Goal: Task Accomplishment & Management: Use online tool/utility

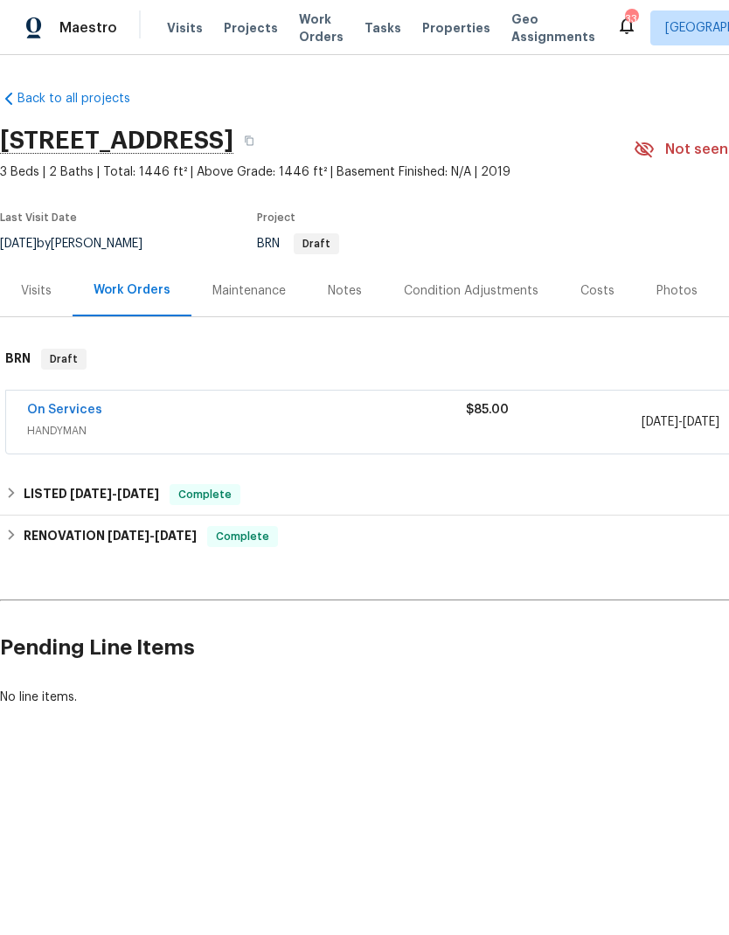
click at [236, 276] on div "Maintenance" at bounding box center [248, 291] width 115 height 52
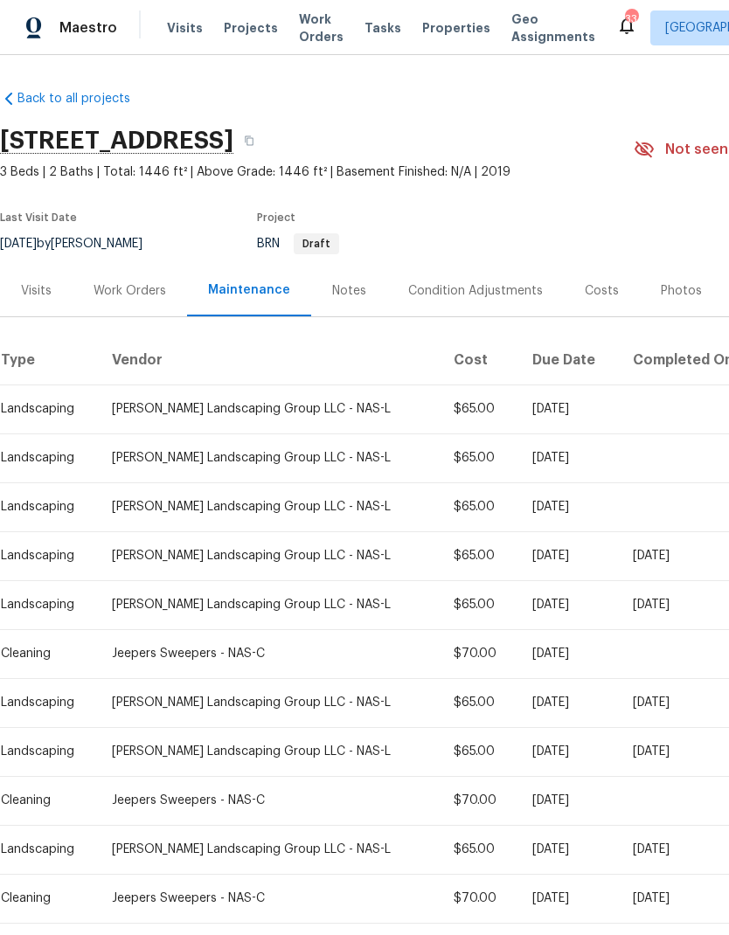
click at [575, 718] on td "Mon, Jul 28 2025" at bounding box center [568, 702] width 101 height 49
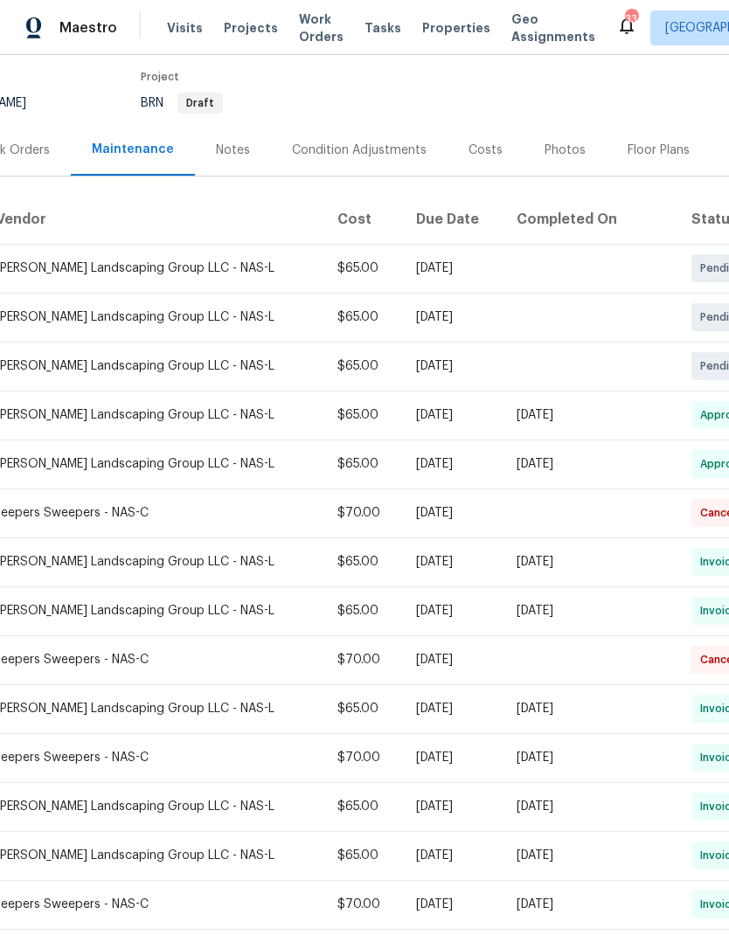
scroll to position [143, 109]
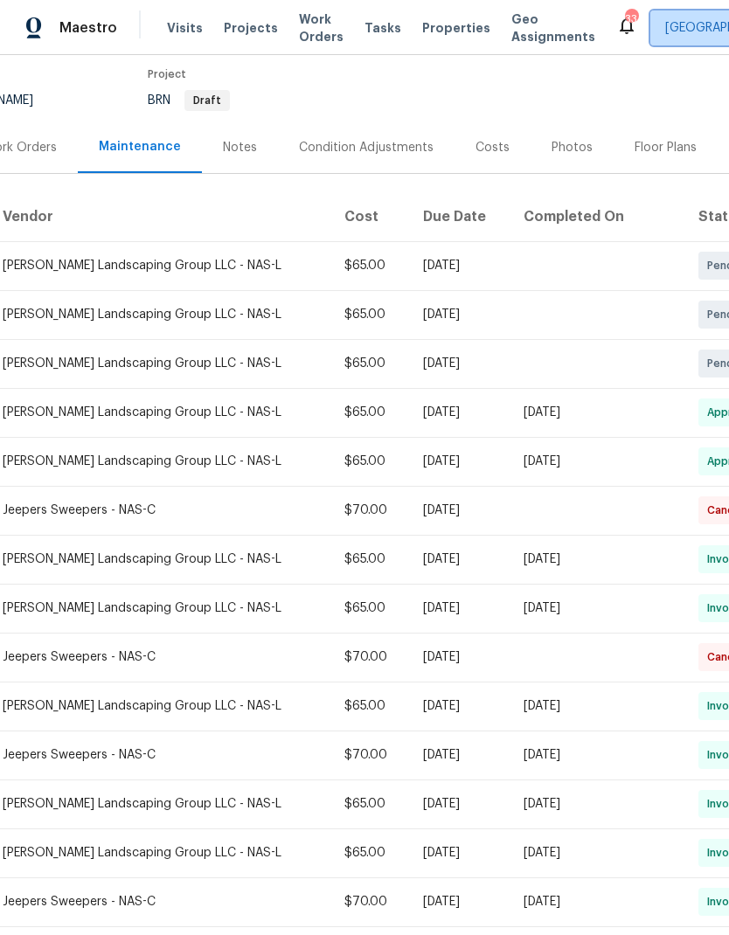
click at [651, 37] on span "[GEOGRAPHIC_DATA]" at bounding box center [738, 27] width 176 height 35
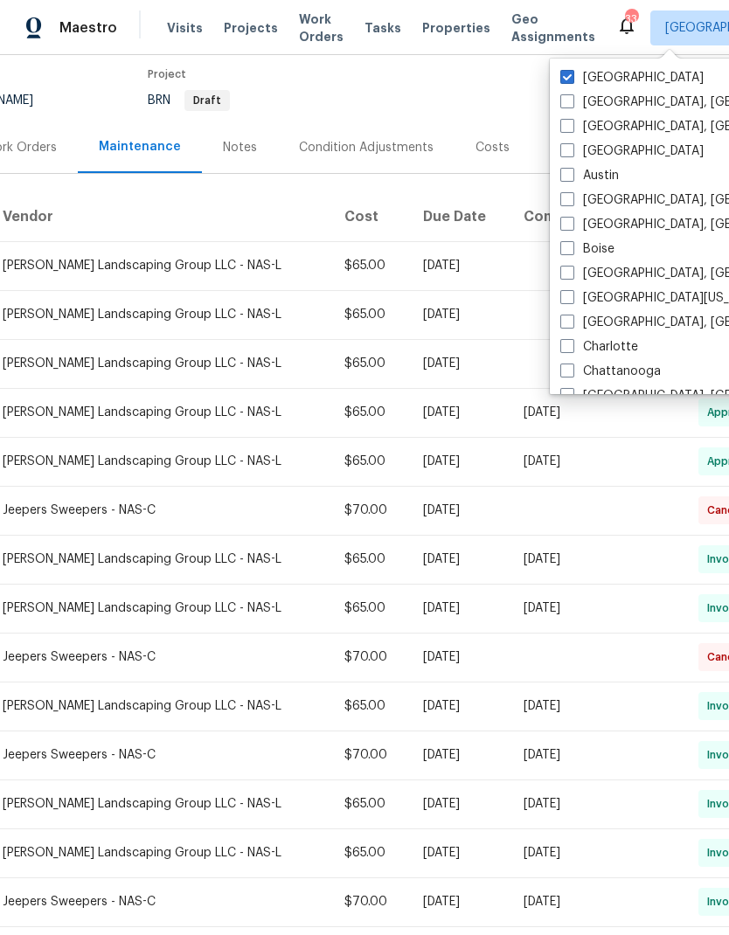
click at [567, 148] on span at bounding box center [567, 150] width 14 height 14
click at [567, 148] on input "Atlanta" at bounding box center [565, 148] width 11 height 11
checkbox input "true"
click at [365, 116] on div "Last Visit Date 5/20/2025 by Eric Ovalle Project BRN Draft" at bounding box center [187, 90] width 593 height 63
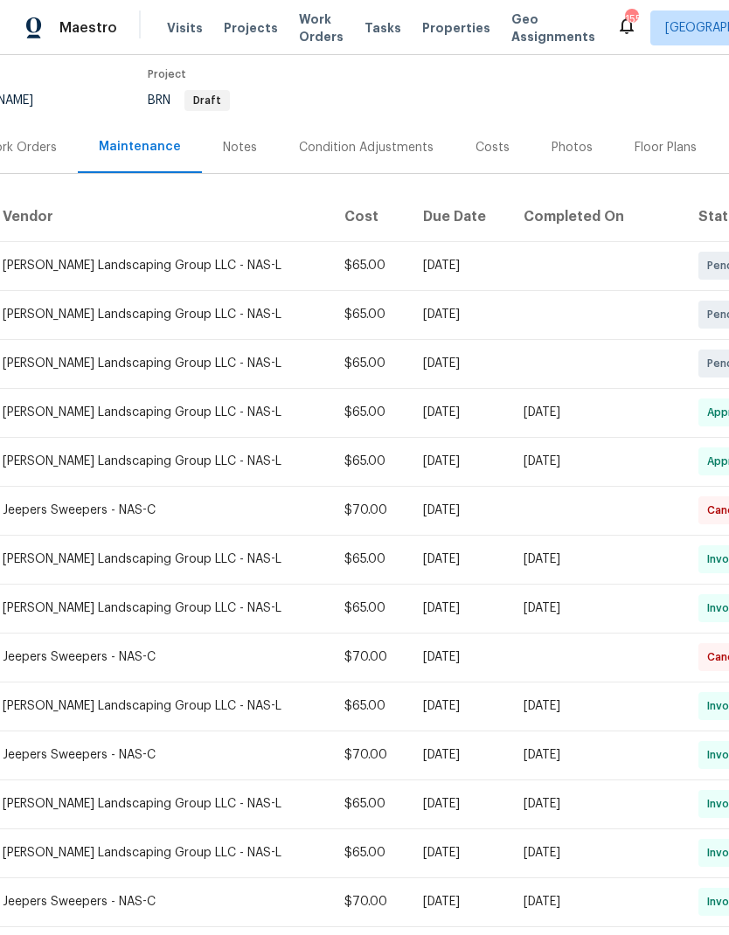
click at [310, 43] on span "Work Orders" at bounding box center [321, 27] width 45 height 35
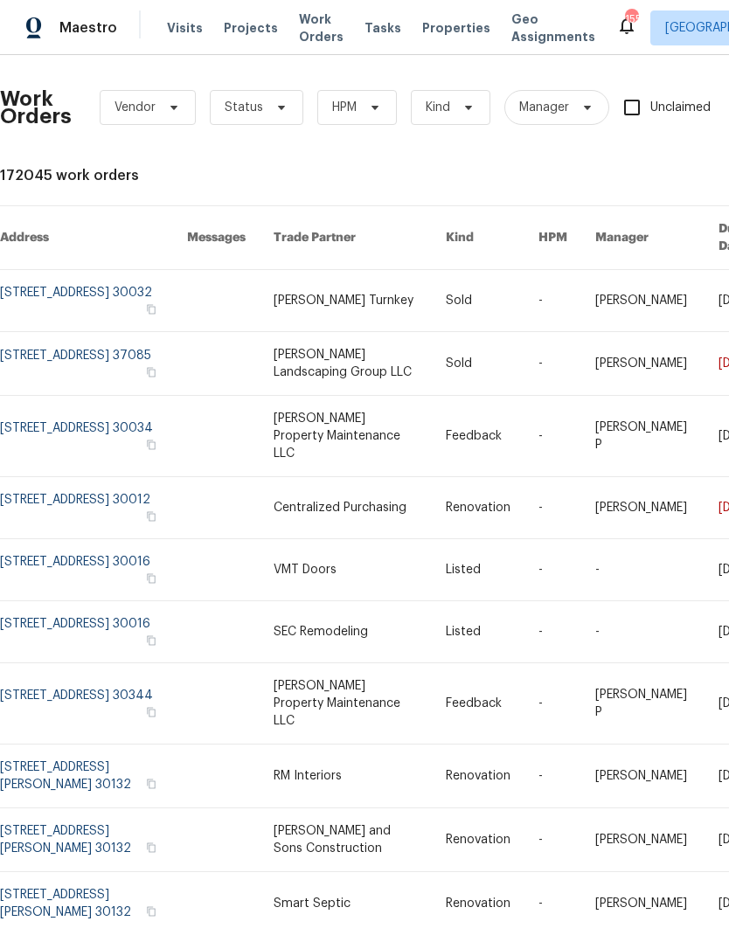
click at [176, 22] on span "Visits" at bounding box center [185, 27] width 36 height 17
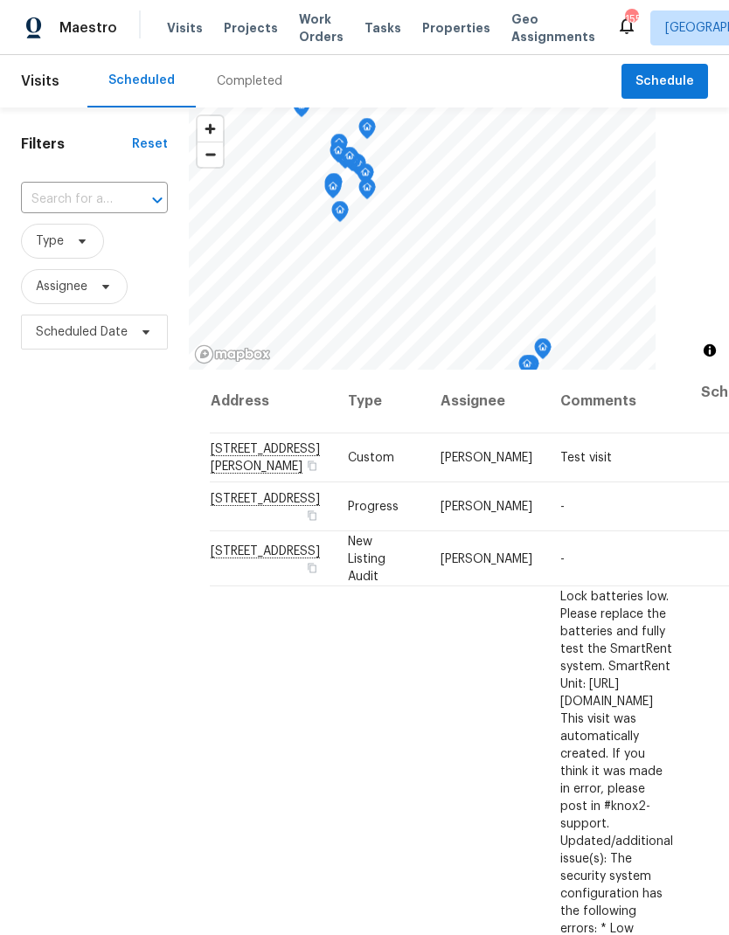
click at [77, 201] on input "text" at bounding box center [70, 199] width 98 height 27
type input "7699"
click at [62, 255] on li "7699 Wild Cherry Ln, Lithonia, GA 30038" at bounding box center [93, 241] width 146 height 30
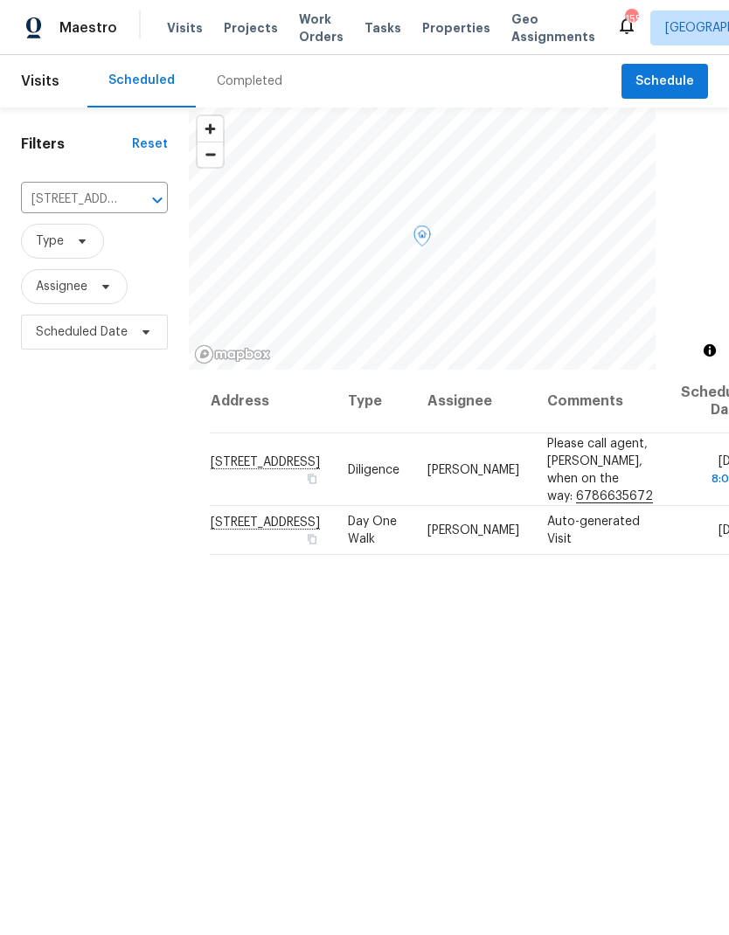
click at [416, 484] on td "Ryan Fogarty" at bounding box center [474, 470] width 120 height 73
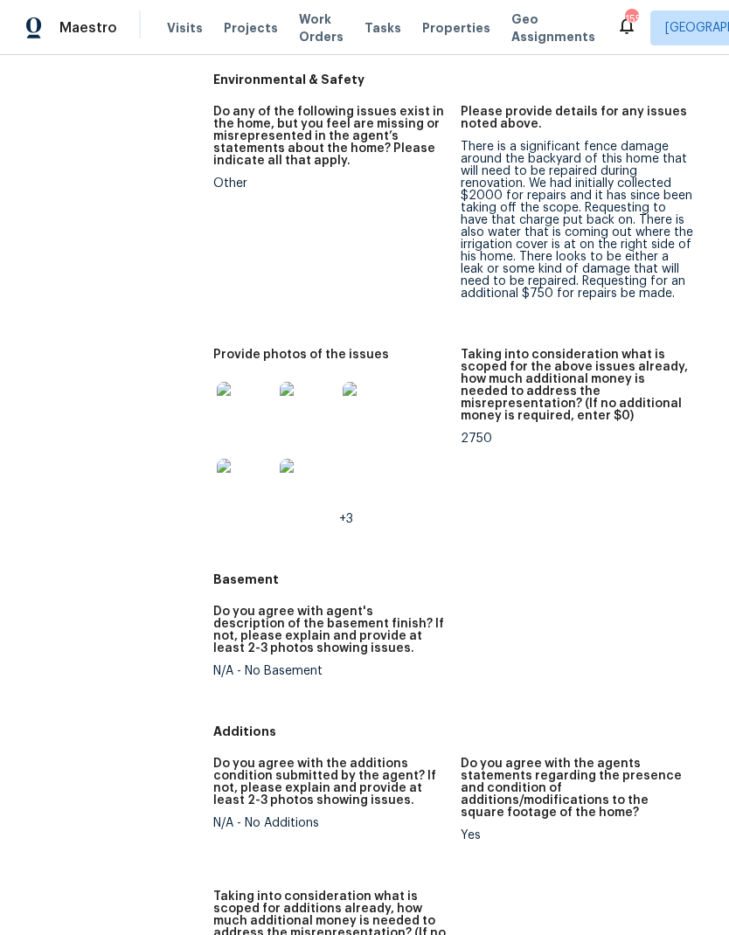
scroll to position [2125, 0]
click at [240, 381] on img at bounding box center [245, 409] width 56 height 56
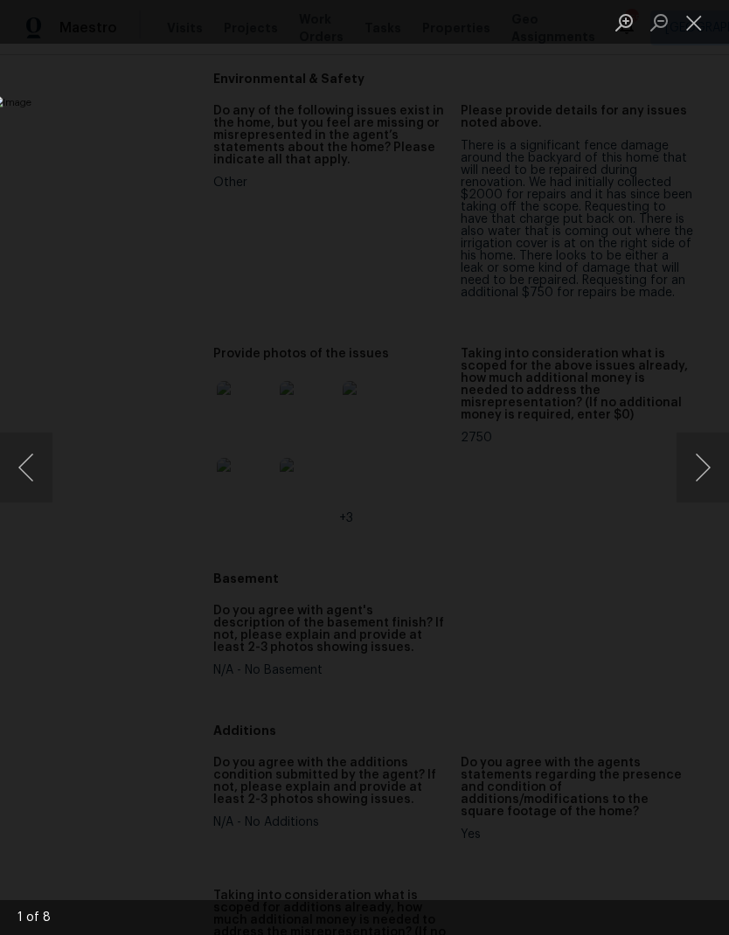
click at [699, 462] on button "Next image" at bounding box center [703, 468] width 52 height 70
click at [701, 471] on button "Next image" at bounding box center [703, 468] width 52 height 70
click at [699, 483] on button "Next image" at bounding box center [703, 468] width 52 height 70
click at [695, 482] on button "Next image" at bounding box center [703, 468] width 52 height 70
click at [699, 484] on button "Next image" at bounding box center [703, 468] width 52 height 70
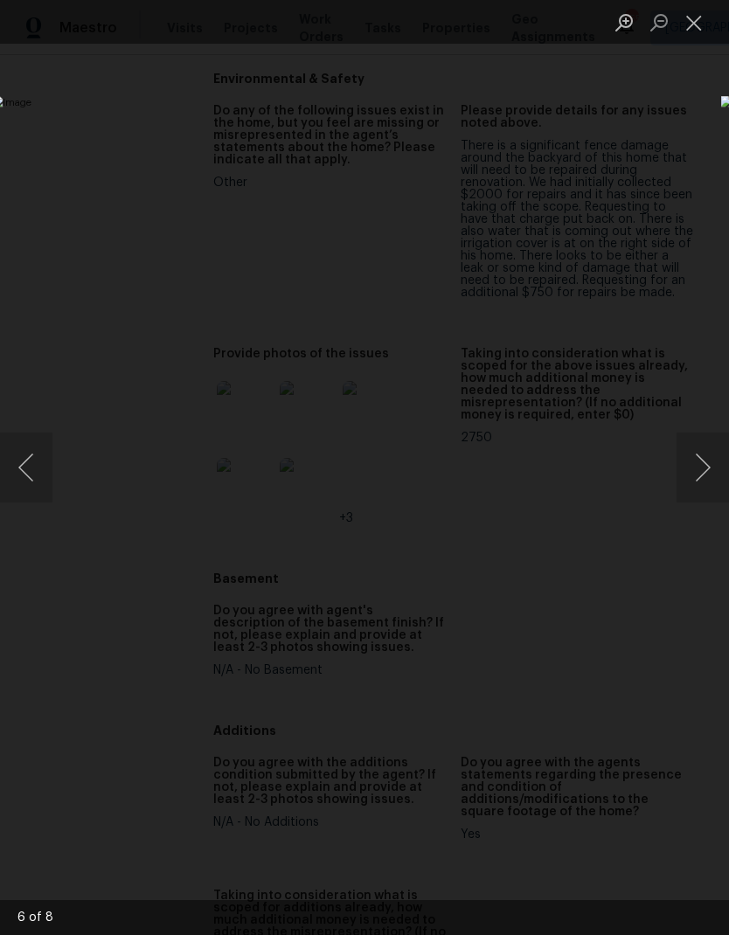
click at [693, 490] on button "Next image" at bounding box center [703, 468] width 52 height 70
click at [706, 461] on button "Next image" at bounding box center [703, 468] width 52 height 70
click at [702, 467] on button "Next image" at bounding box center [703, 468] width 52 height 70
click at [698, 474] on button "Next image" at bounding box center [703, 468] width 52 height 70
click at [698, 465] on button "Next image" at bounding box center [703, 468] width 52 height 70
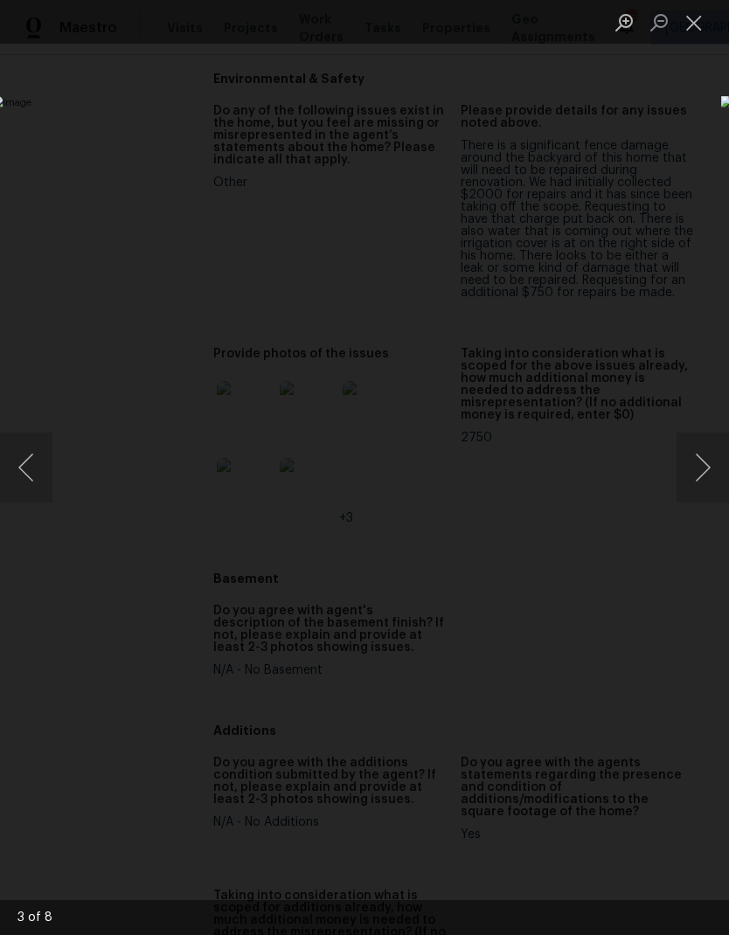
click at [30, 470] on button "Previous image" at bounding box center [26, 468] width 52 height 70
click at [694, 29] on button "Close lightbox" at bounding box center [694, 22] width 35 height 31
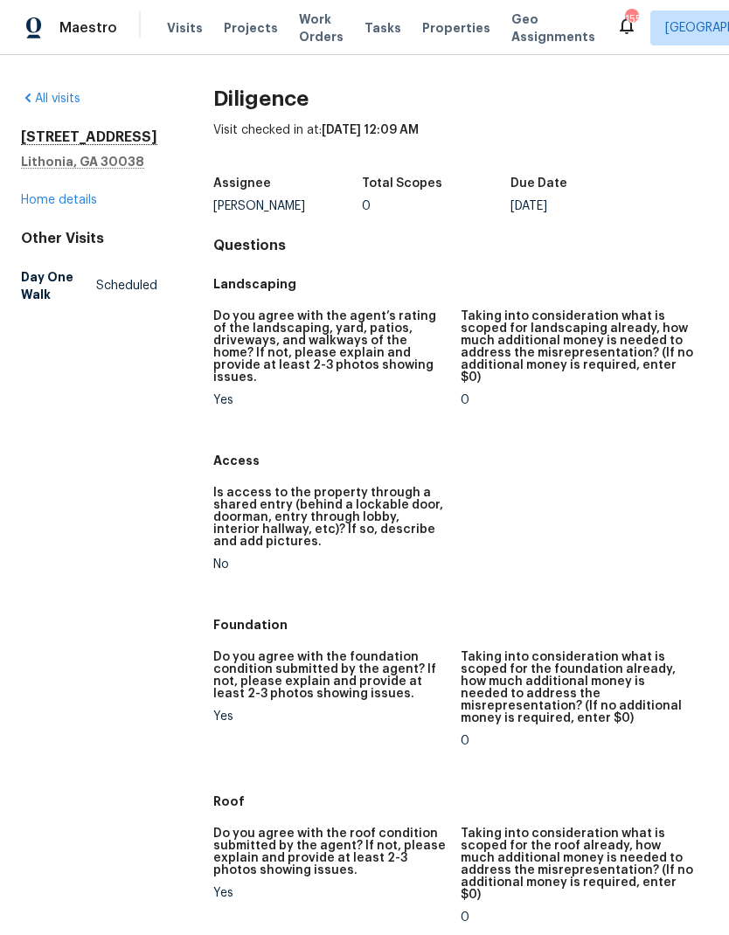
scroll to position [0, 0]
click at [88, 206] on link "Home details" at bounding box center [59, 200] width 76 height 12
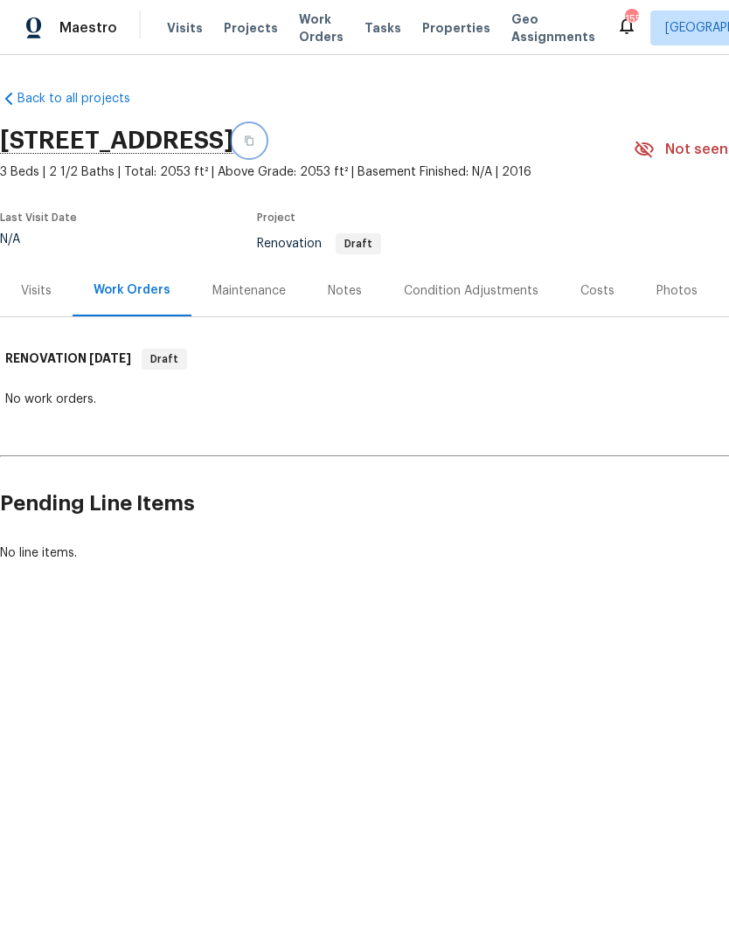
click at [265, 148] on button "button" at bounding box center [248, 140] width 31 height 31
click at [485, 291] on div "Condition Adjustments" at bounding box center [471, 290] width 135 height 17
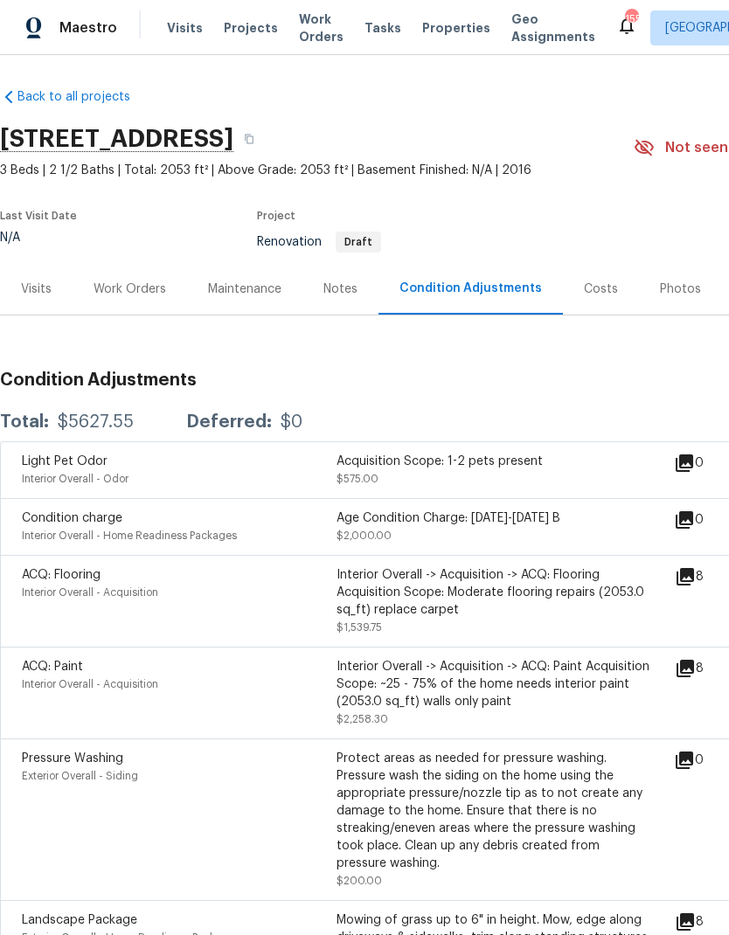
scroll to position [2, 0]
click at [177, 21] on span "Visits" at bounding box center [185, 27] width 36 height 17
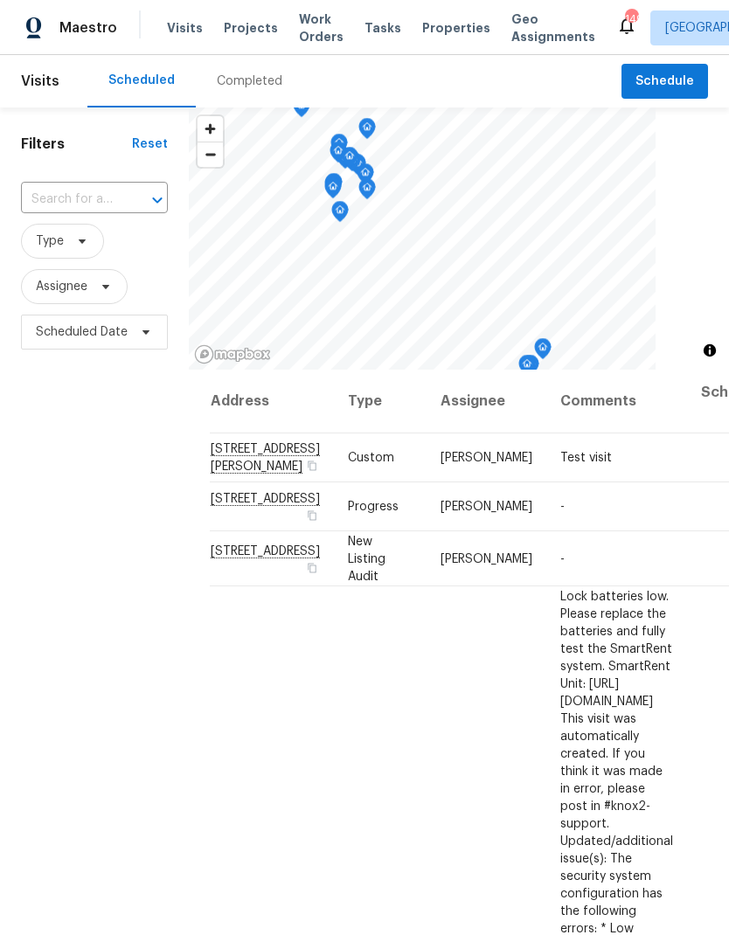
click at [88, 191] on input "text" at bounding box center [70, 199] width 98 height 27
type input "7925 b"
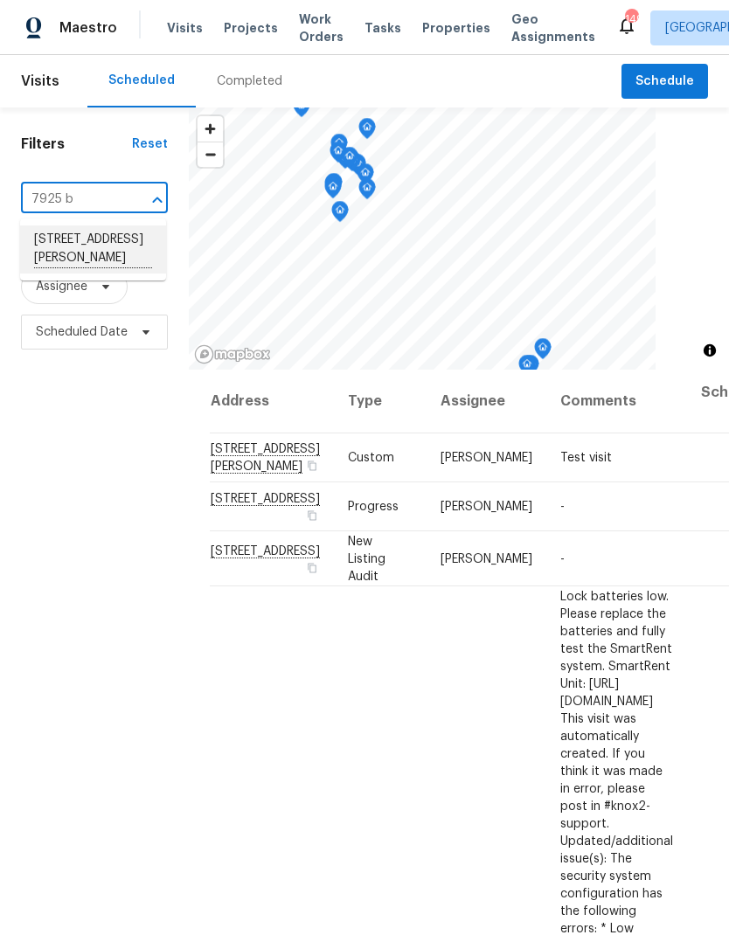
click at [54, 250] on li "7925 Boone Trce, Nashville, TN 37221" at bounding box center [93, 250] width 146 height 48
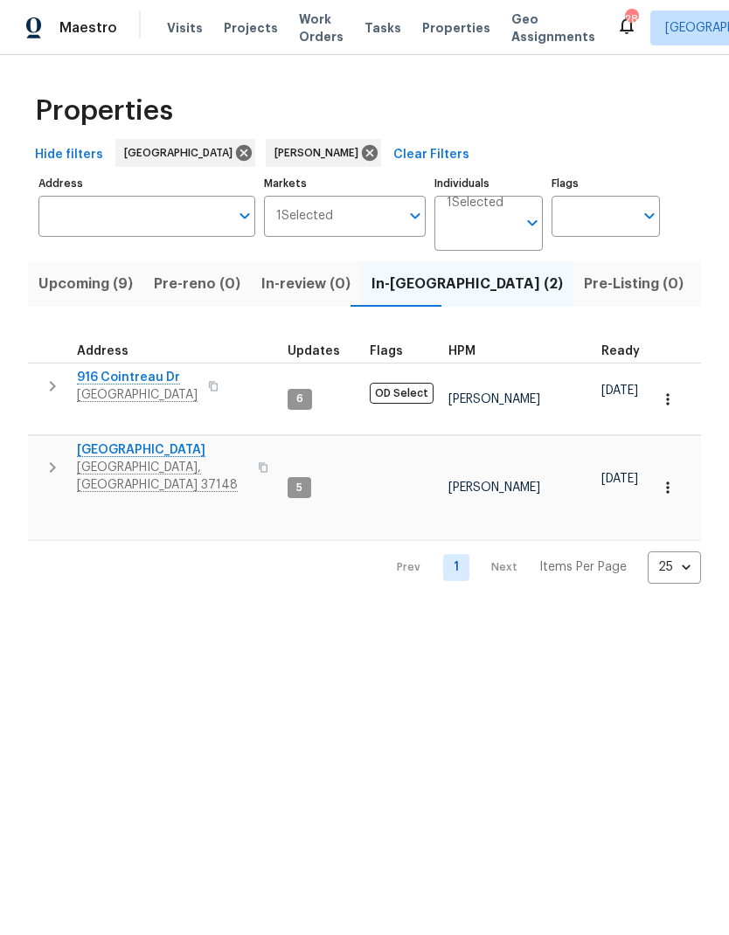
click at [84, 290] on span "Upcoming (9)" at bounding box center [85, 284] width 94 height 24
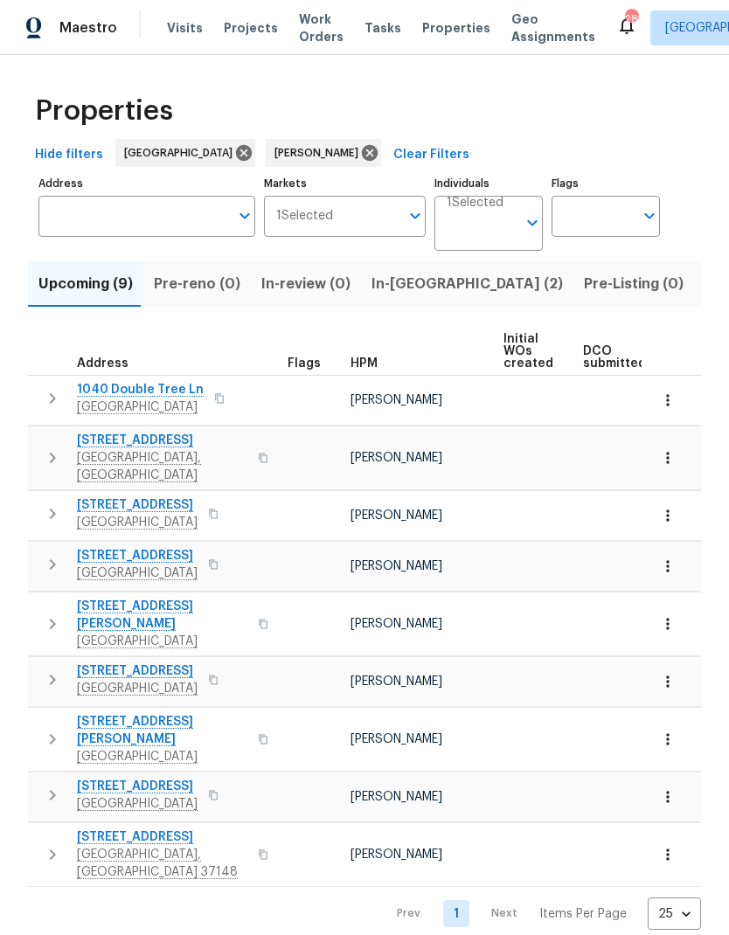
click at [680, 412] on button "button" at bounding box center [668, 400] width 38 height 38
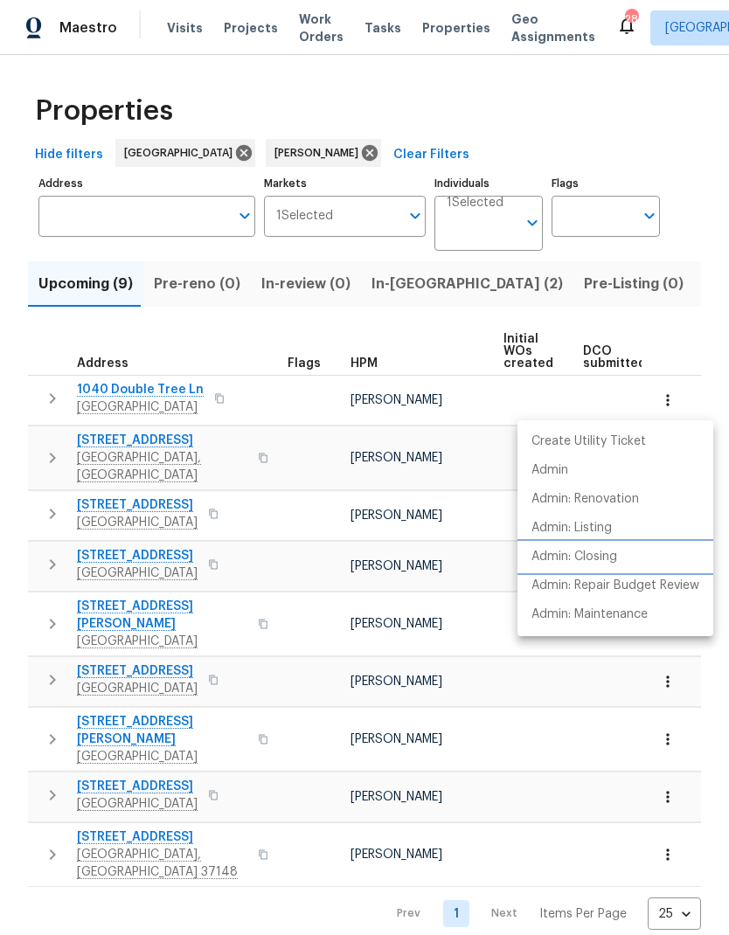
click at [601, 566] on p "Admin: Closing" at bounding box center [575, 557] width 86 height 18
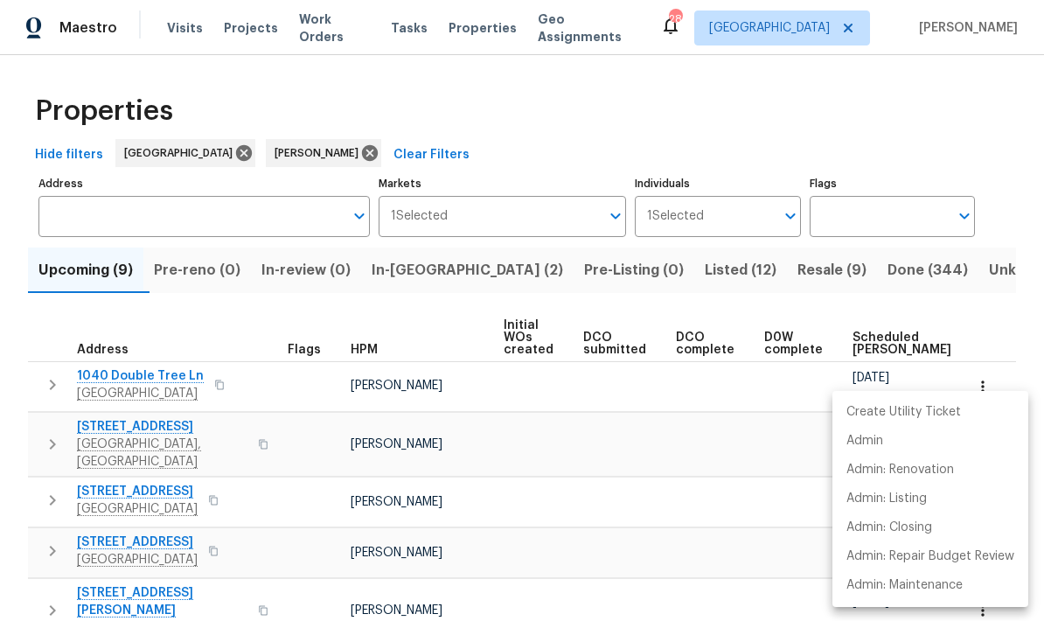
click at [425, 273] on div at bounding box center [522, 310] width 1044 height 621
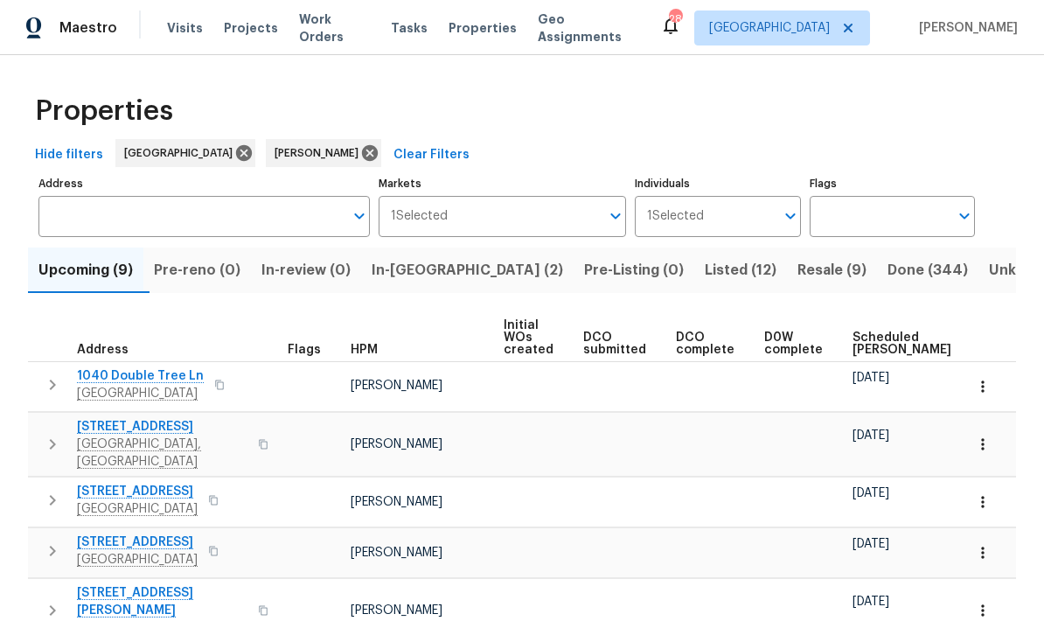
click at [398, 286] on button "In-[GEOGRAPHIC_DATA] (2)" at bounding box center [467, 269] width 212 height 45
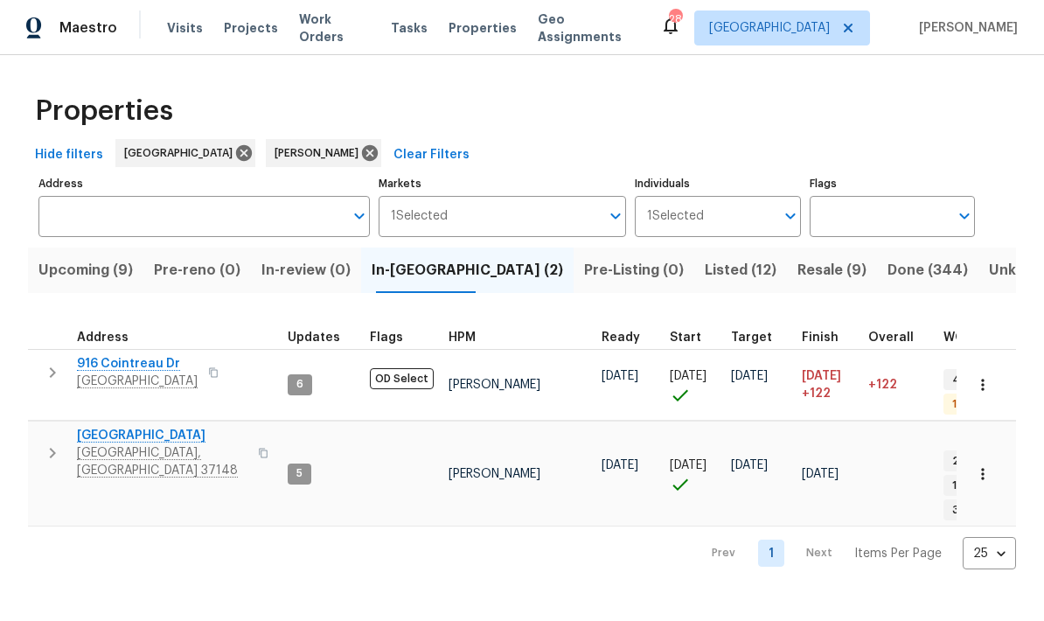
click at [49, 442] on icon "button" at bounding box center [52, 452] width 21 height 21
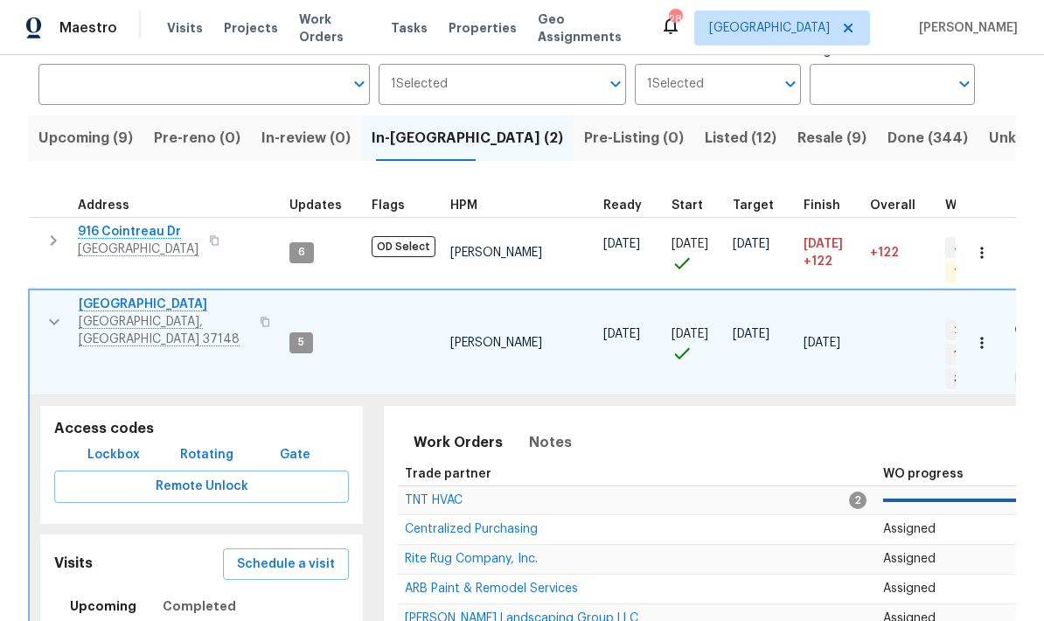
scroll to position [134, 0]
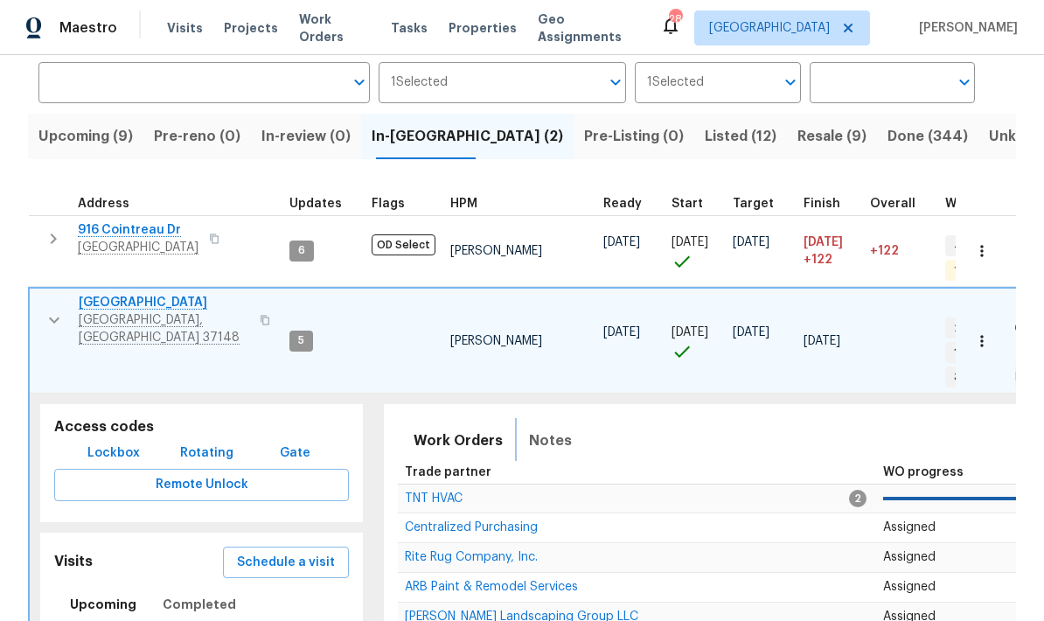
click at [548, 428] on span "Notes" at bounding box center [550, 440] width 43 height 24
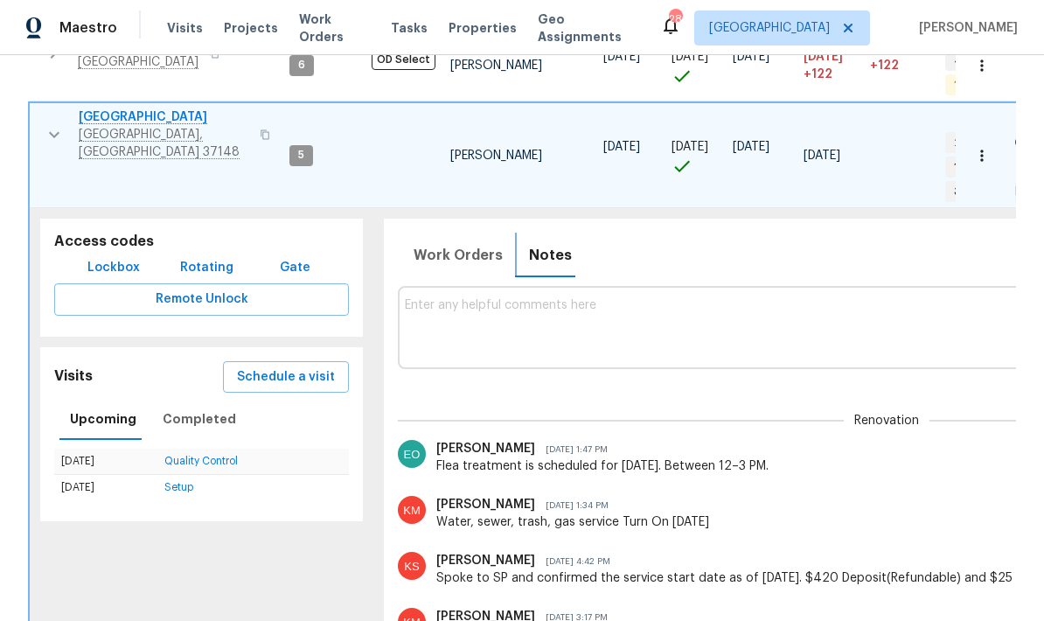
scroll to position [318, 0]
click at [511, 310] on textarea at bounding box center [886, 328] width 963 height 59
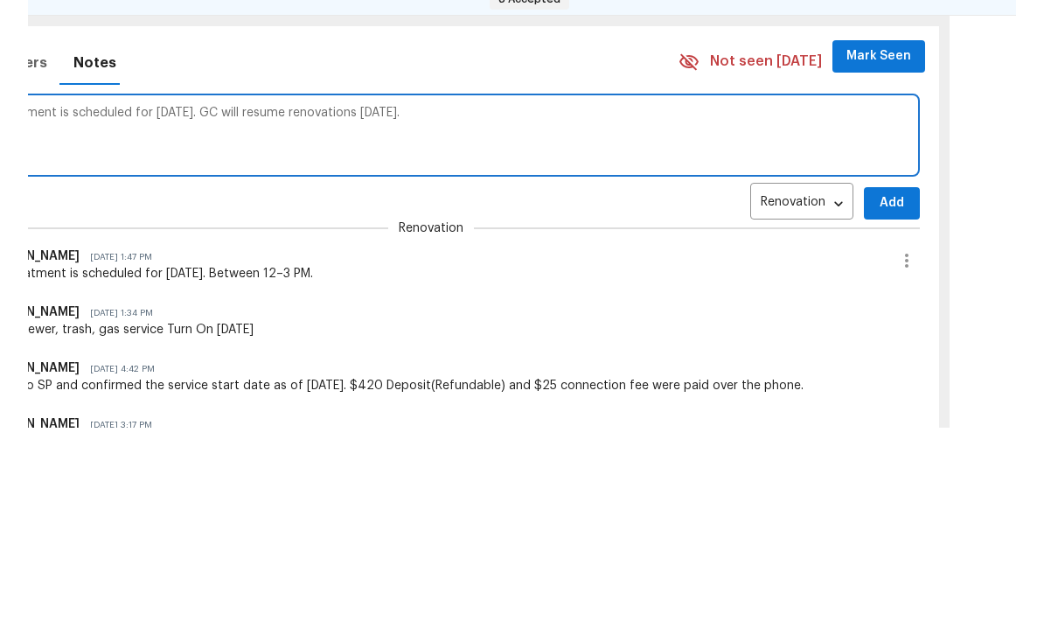
scroll to position [0, 459]
type textarea "Termite treatment is scheduled for today. GC will resume renovations tomorrow."
click at [728, 386] on span "Add" at bounding box center [888, 397] width 28 height 22
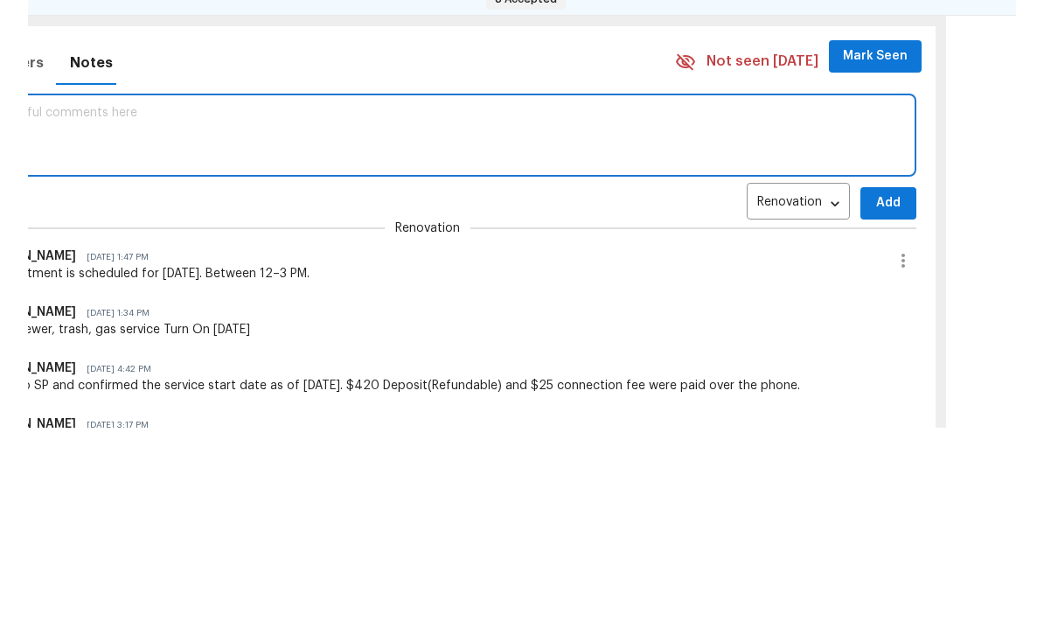
scroll to position [70, 0]
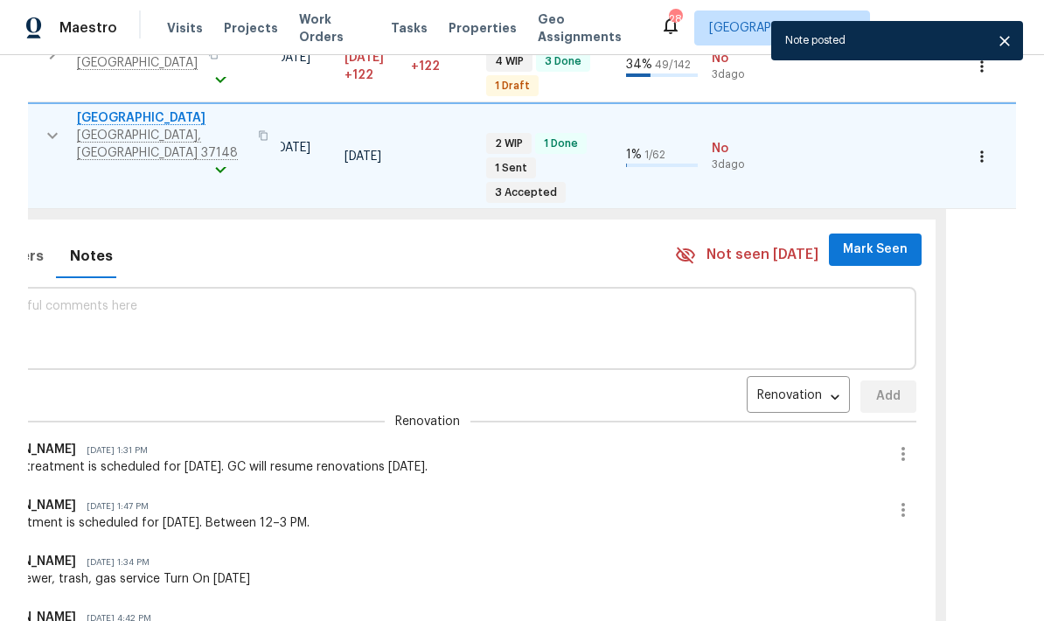
click at [728, 239] on span "Mark Seen" at bounding box center [875, 250] width 65 height 22
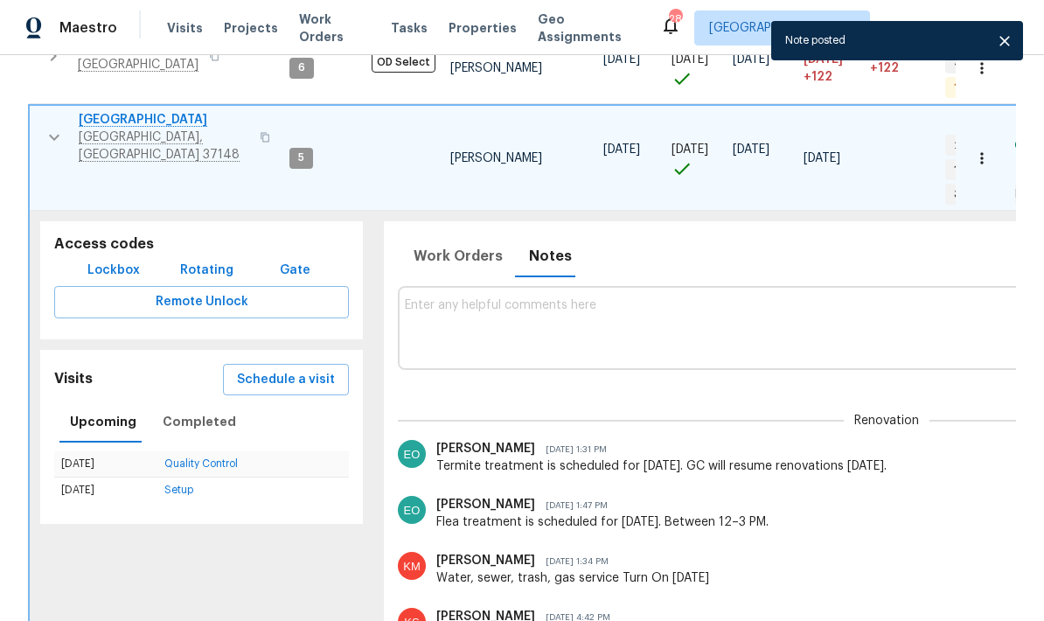
scroll to position [0, 0]
click at [39, 111] on button "button" at bounding box center [54, 137] width 35 height 52
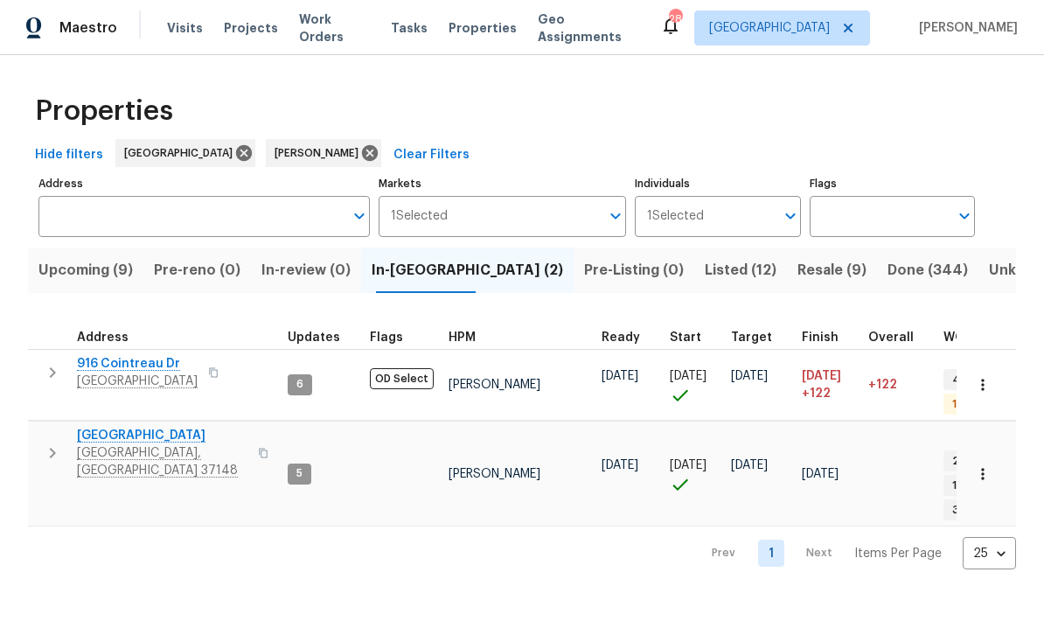
click at [45, 373] on icon "button" at bounding box center [52, 372] width 21 height 21
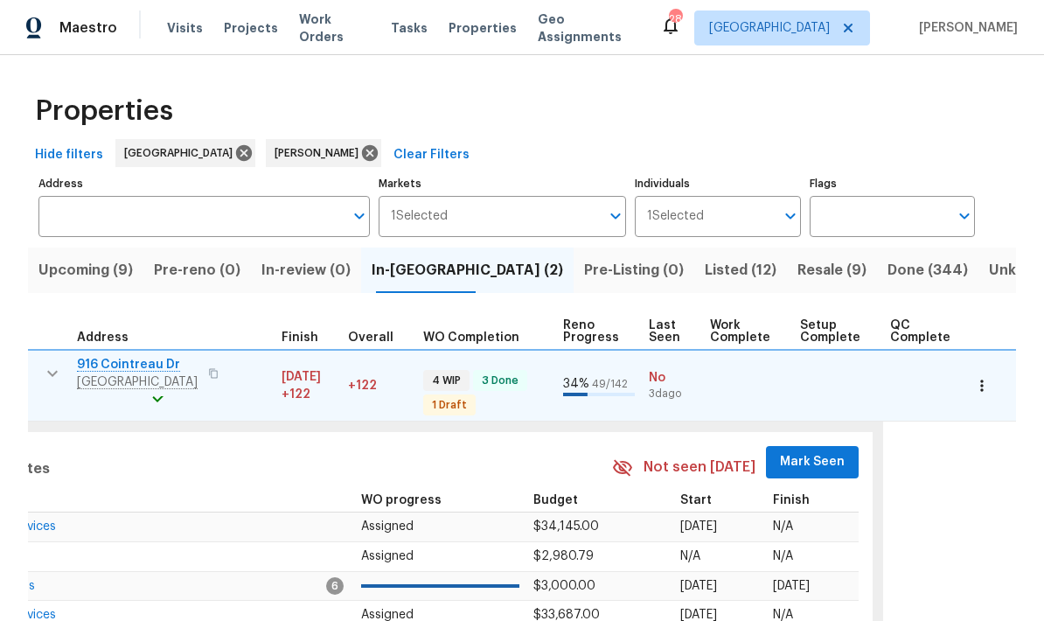
scroll to position [0, 521]
click at [728, 451] on span "Mark Seen" at bounding box center [813, 462] width 65 height 22
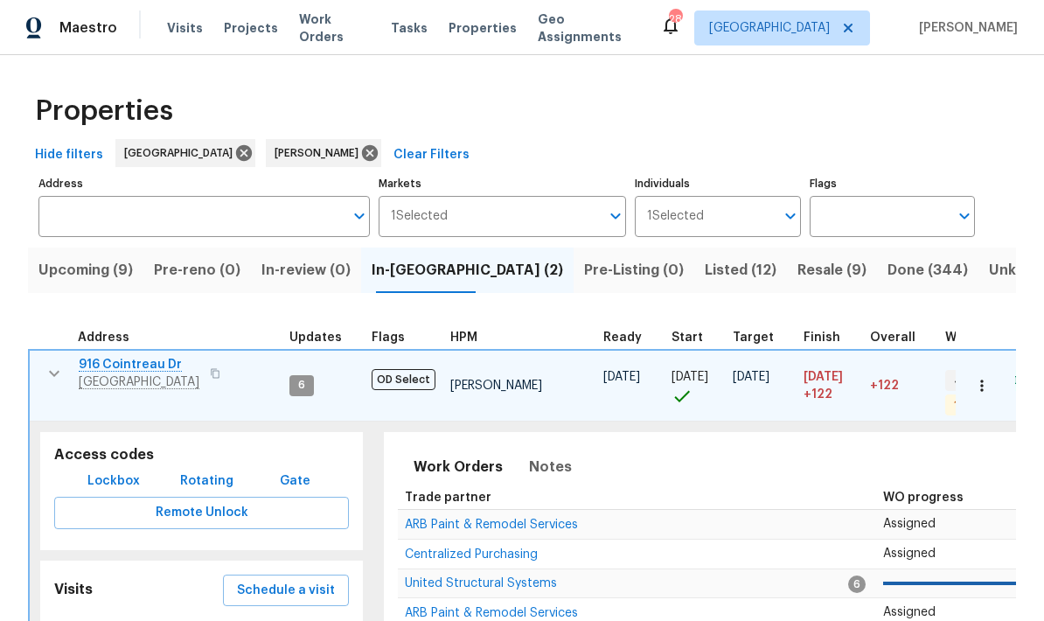
scroll to position [6, 0]
click at [66, 375] on button "button" at bounding box center [54, 373] width 35 height 35
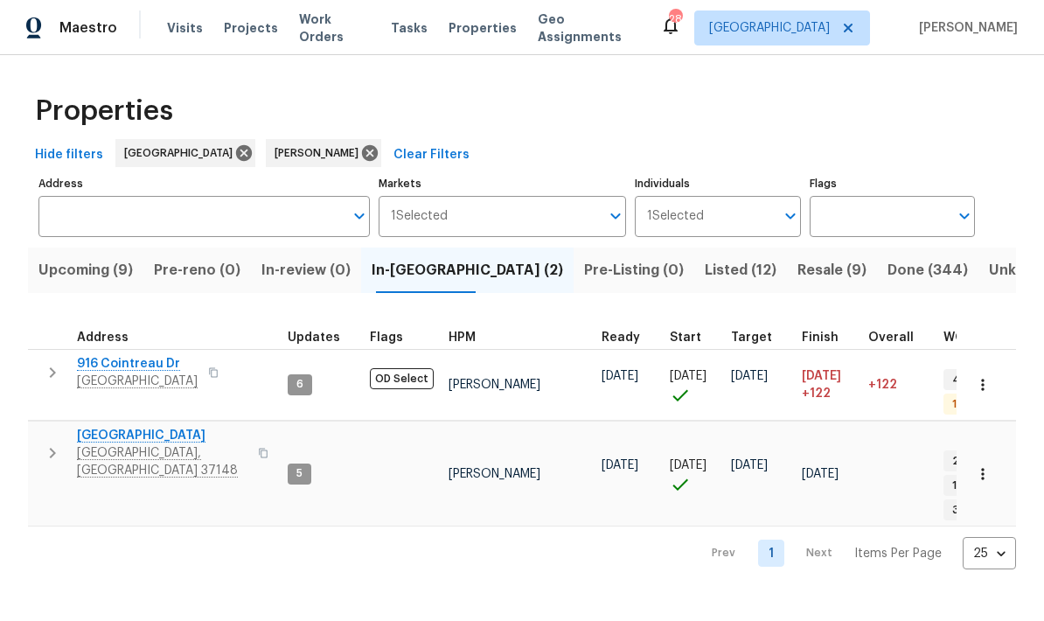
click at [58, 364] on icon "button" at bounding box center [52, 372] width 21 height 21
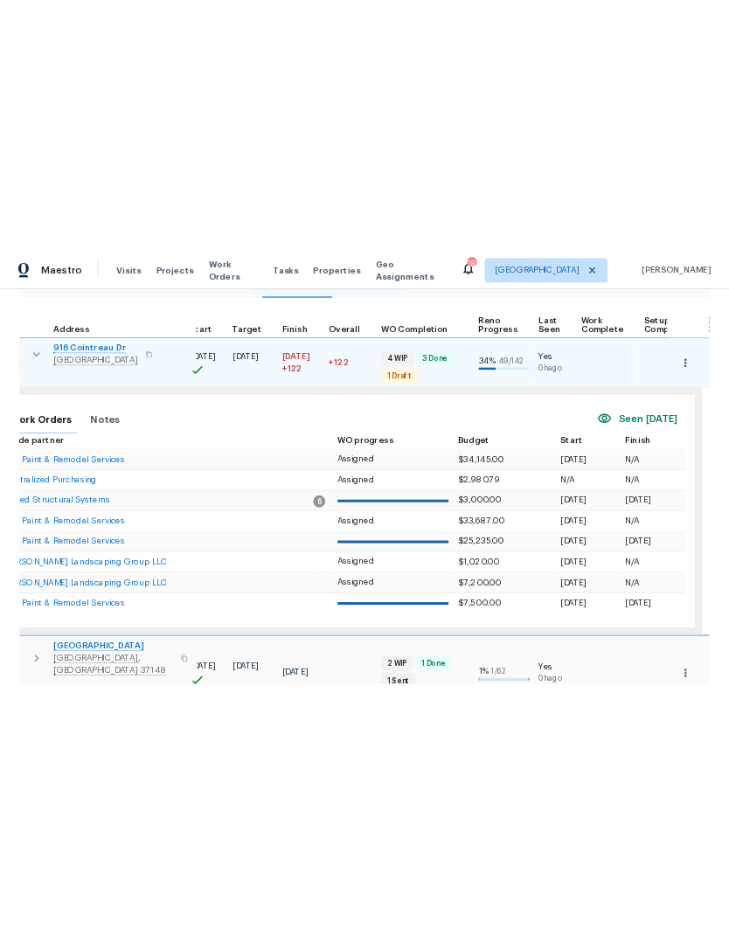
scroll to position [14, 400]
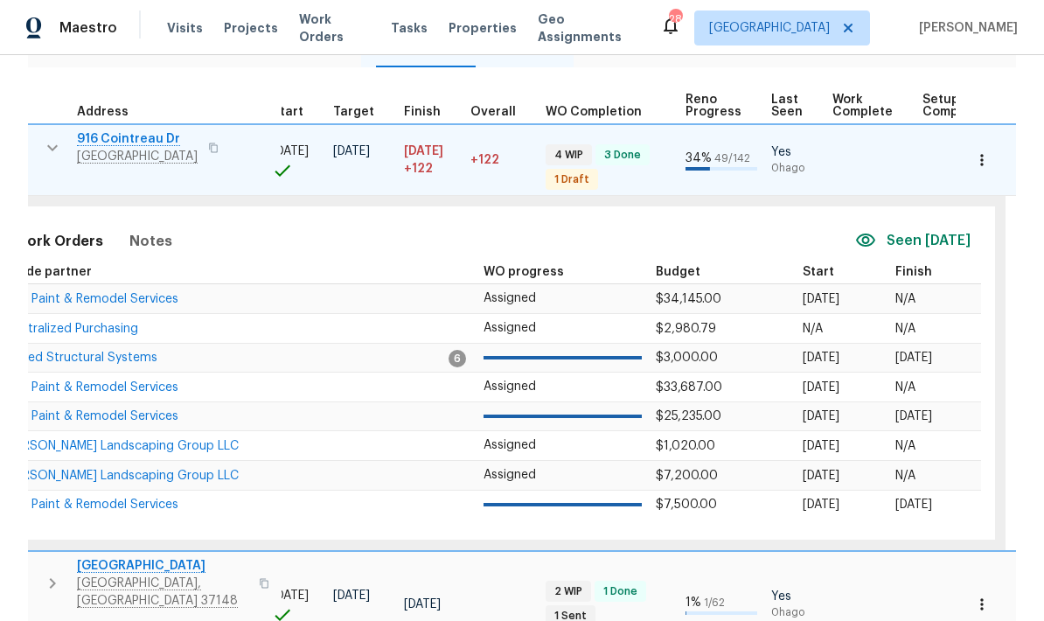
click at [155, 293] on span "ARB Paint & Remodel Services" at bounding box center [91, 299] width 173 height 12
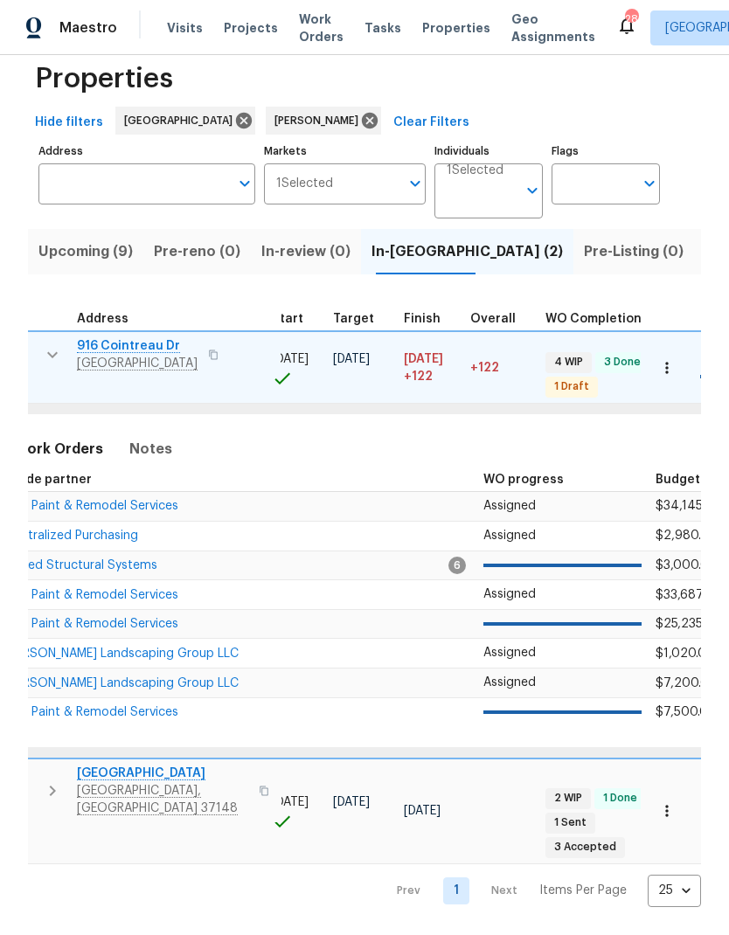
scroll to position [0, 0]
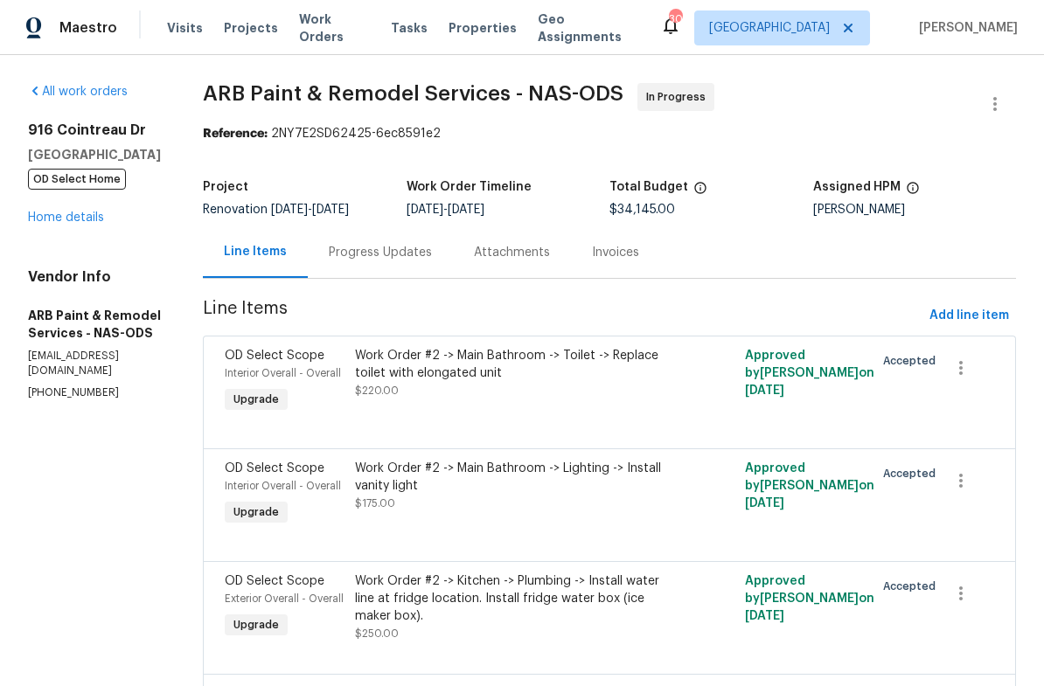
click at [80, 224] on link "Home details" at bounding box center [66, 218] width 76 height 12
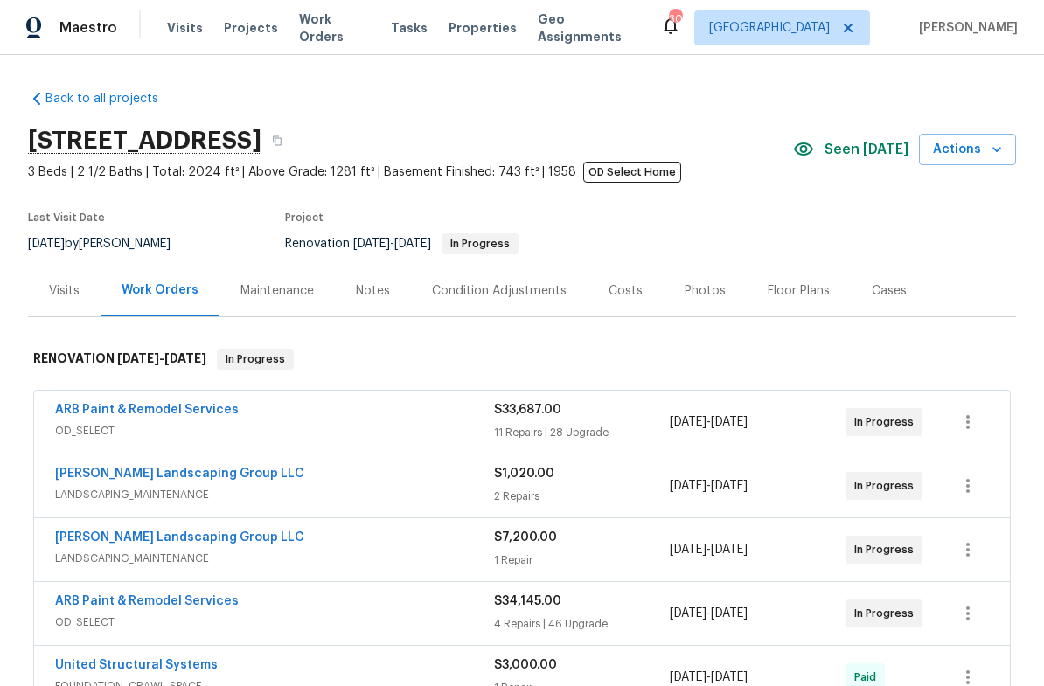
click at [628, 271] on div "Costs" at bounding box center [625, 291] width 76 height 52
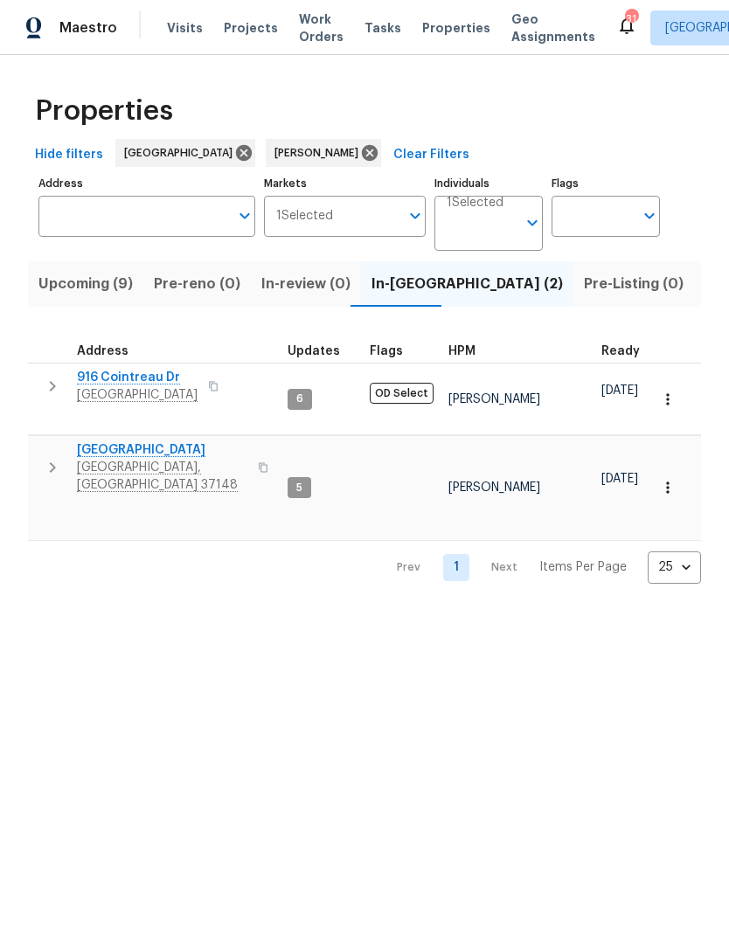
click at [91, 293] on span "Upcoming (9)" at bounding box center [85, 284] width 94 height 24
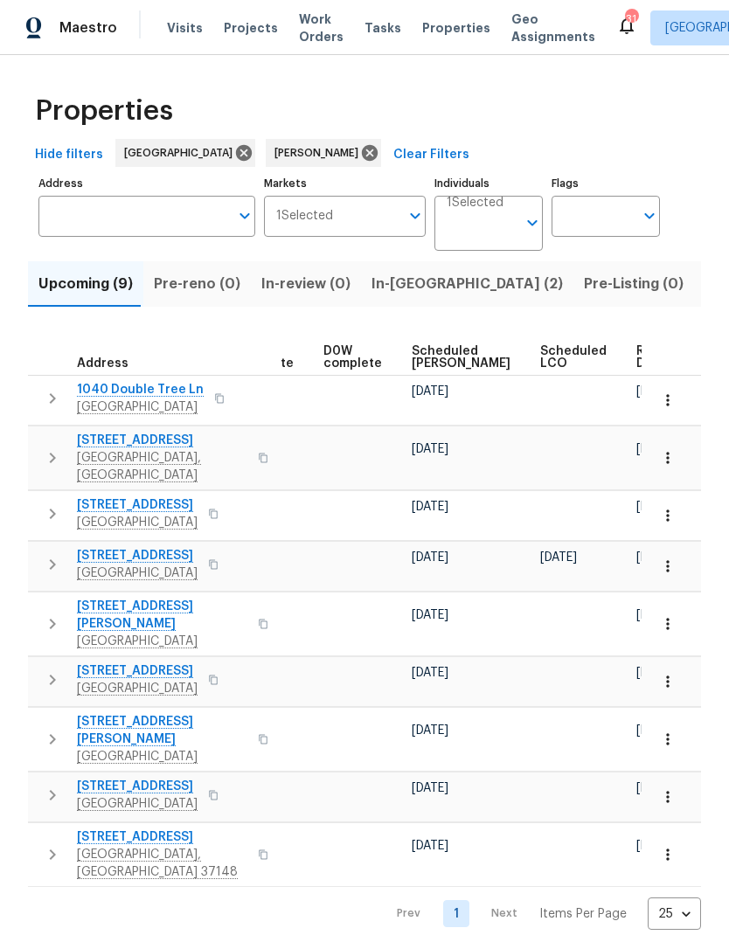
scroll to position [0, 440]
click at [435, 358] on span "Scheduled [PERSON_NAME]" at bounding box center [462, 357] width 99 height 24
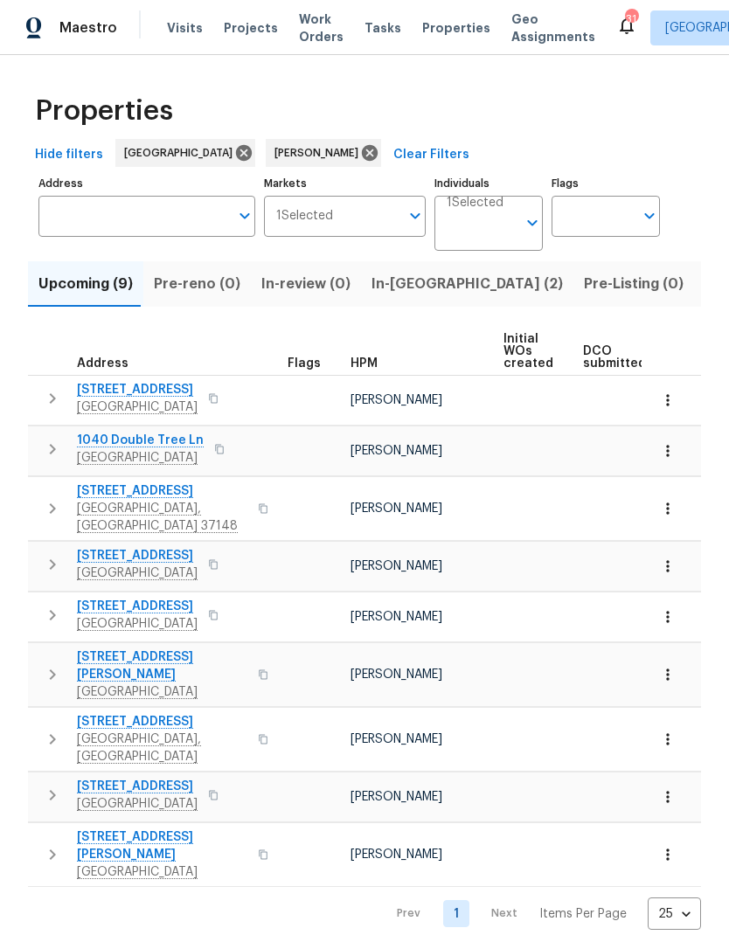
click at [56, 598] on button "button" at bounding box center [52, 615] width 35 height 35
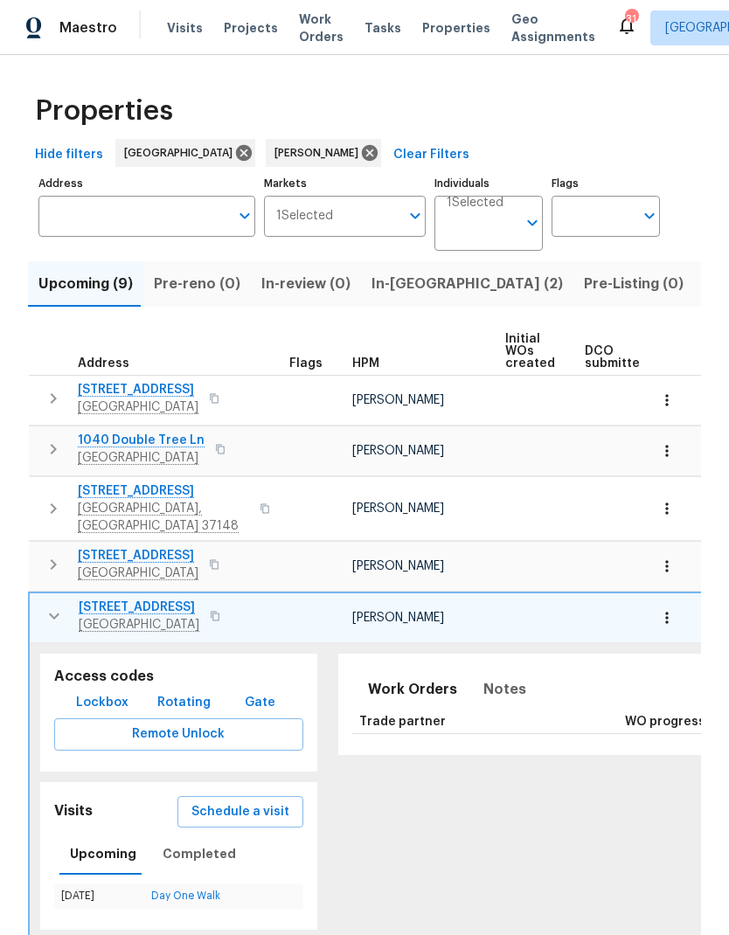
click at [678, 610] on button "button" at bounding box center [667, 618] width 38 height 38
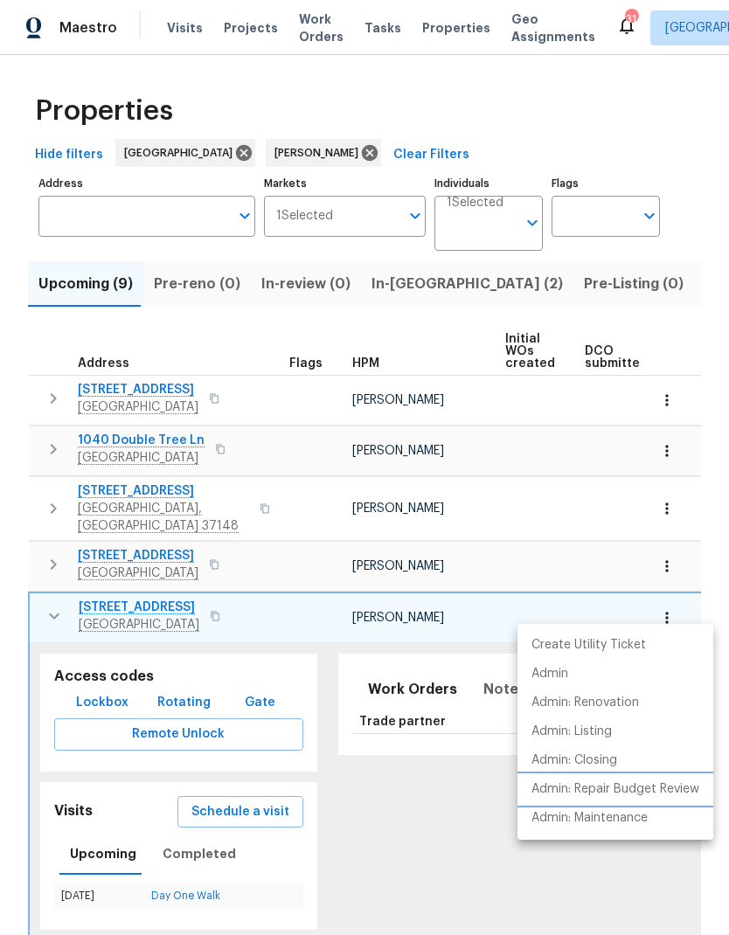
click at [661, 789] on p "Admin: Repair Budget Review" at bounding box center [616, 790] width 168 height 18
